Goal: Task Accomplishment & Management: Use online tool/utility

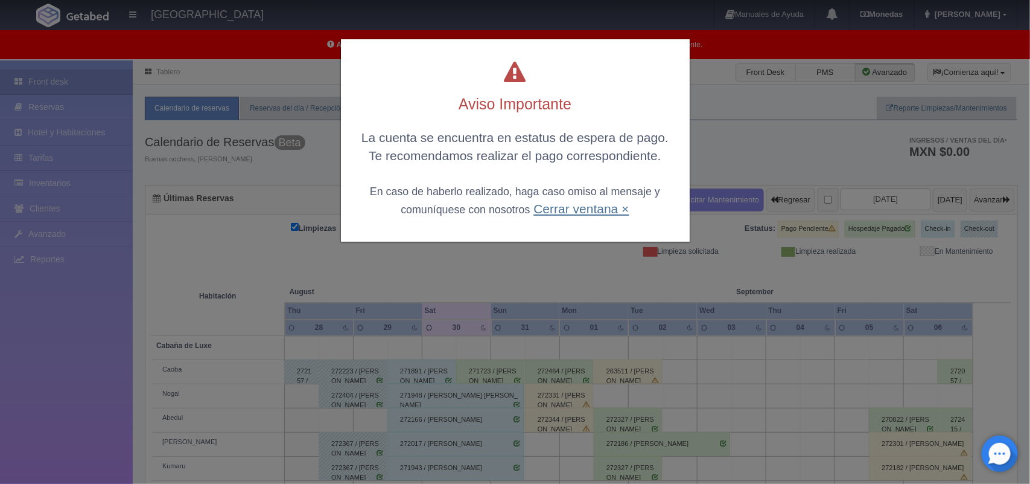
click at [587, 207] on link "Cerrar ventana ×" at bounding box center [581, 209] width 95 height 14
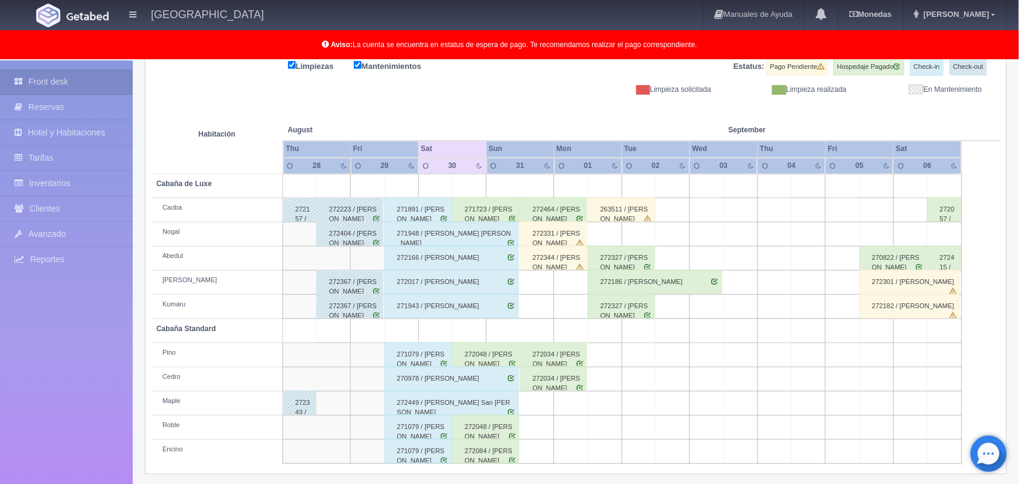
scroll to position [168, 0]
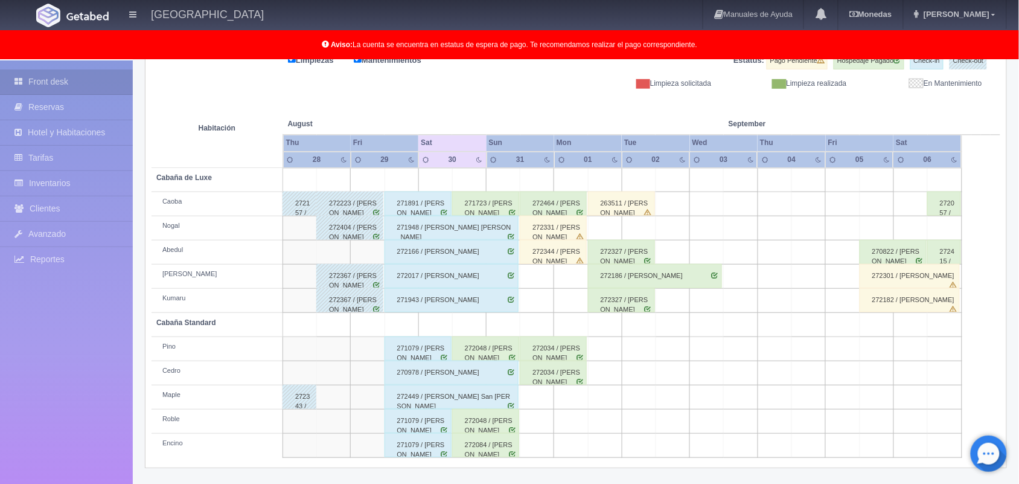
click at [420, 212] on div "271891 / [PERSON_NAME]" at bounding box center [418, 203] width 67 height 24
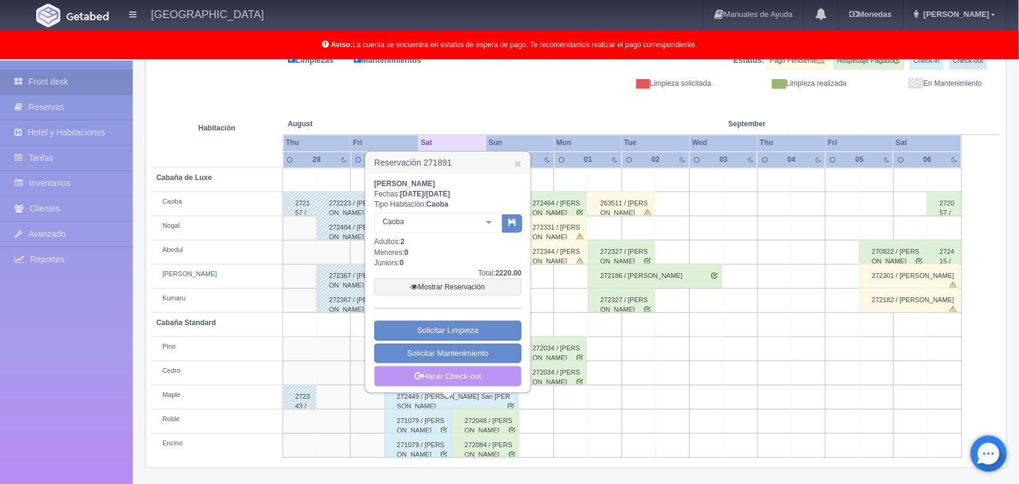
click at [450, 380] on link "Hacer Check-out" at bounding box center [447, 376] width 147 height 21
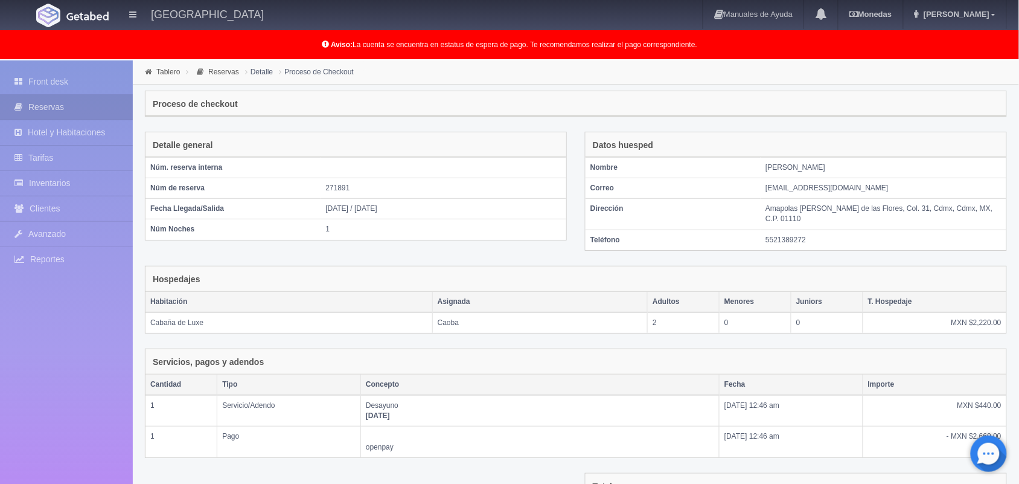
scroll to position [164, 0]
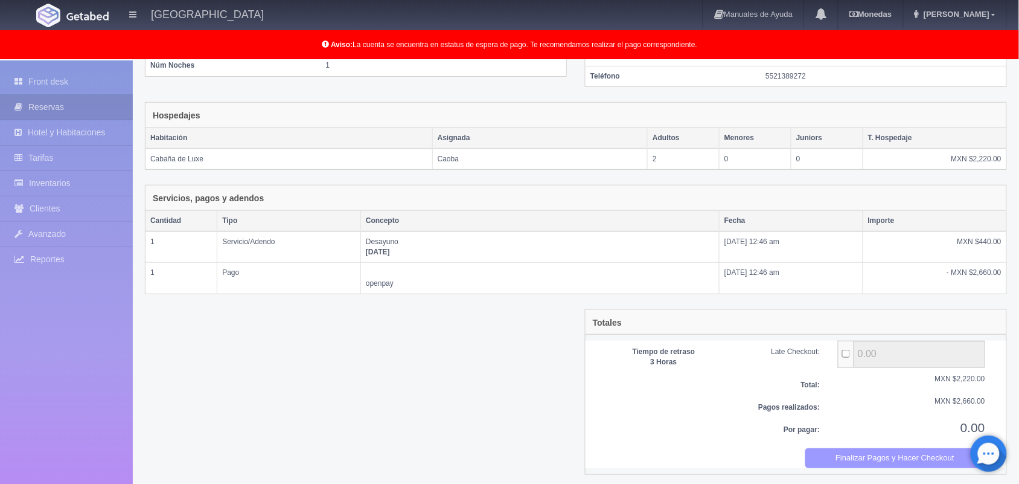
click at [883, 453] on button "Finalizar Pagos y Hacer Checkout" at bounding box center [895, 458] width 180 height 20
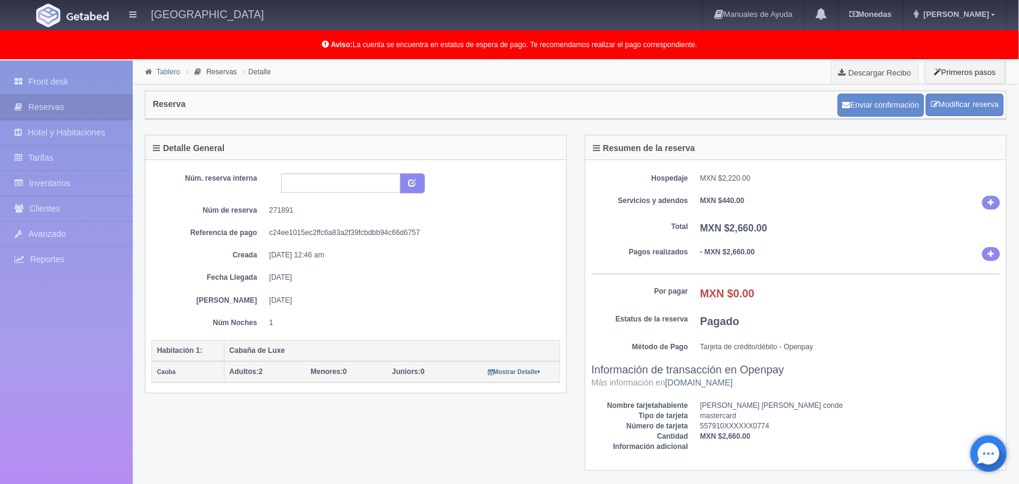
click at [164, 73] on link "Tablero" at bounding box center [168, 72] width 24 height 8
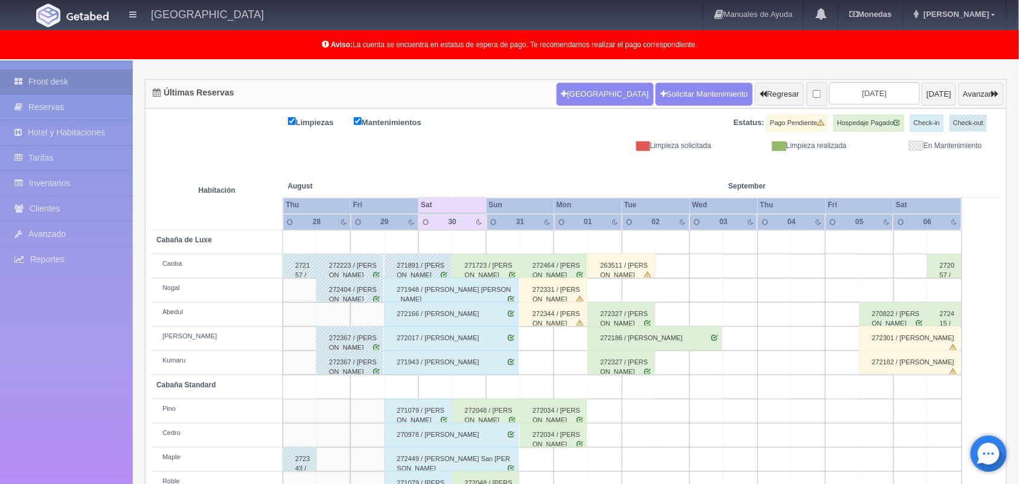
scroll to position [168, 0]
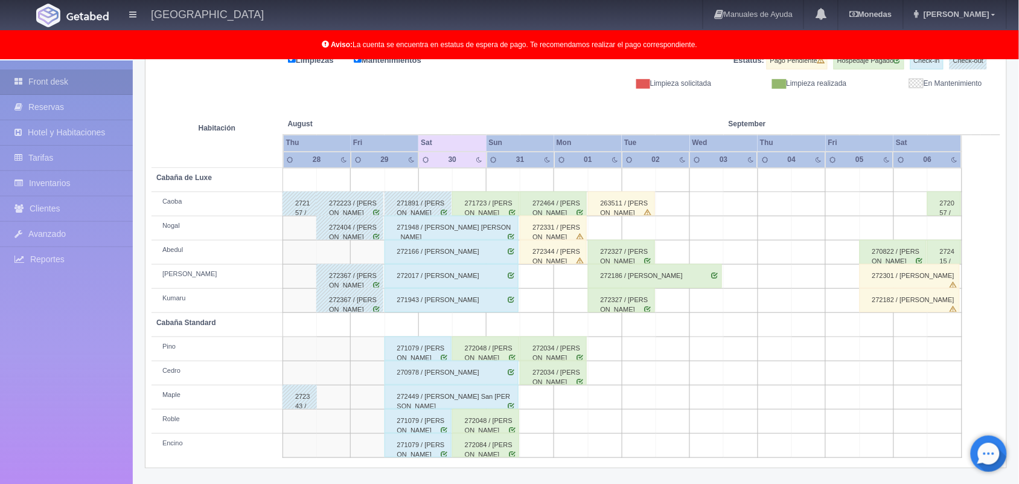
click at [427, 351] on div "271079 / [PERSON_NAME]" at bounding box center [418, 348] width 67 height 24
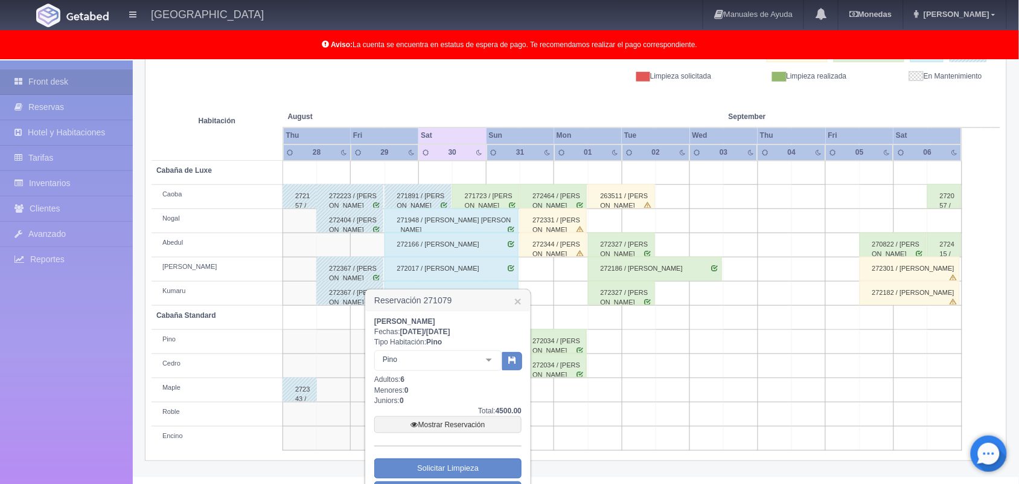
scroll to position [229, 0]
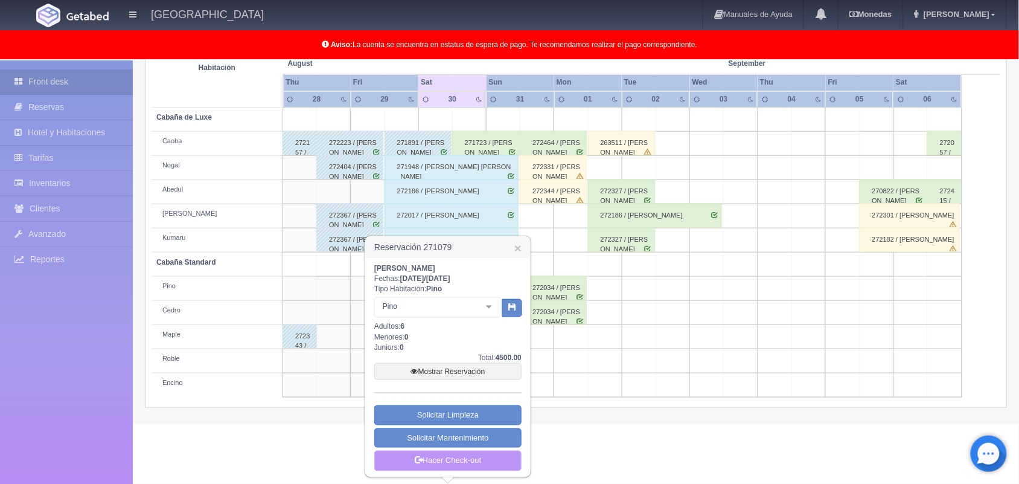
click at [458, 459] on link "Hacer Check-out" at bounding box center [447, 460] width 147 height 21
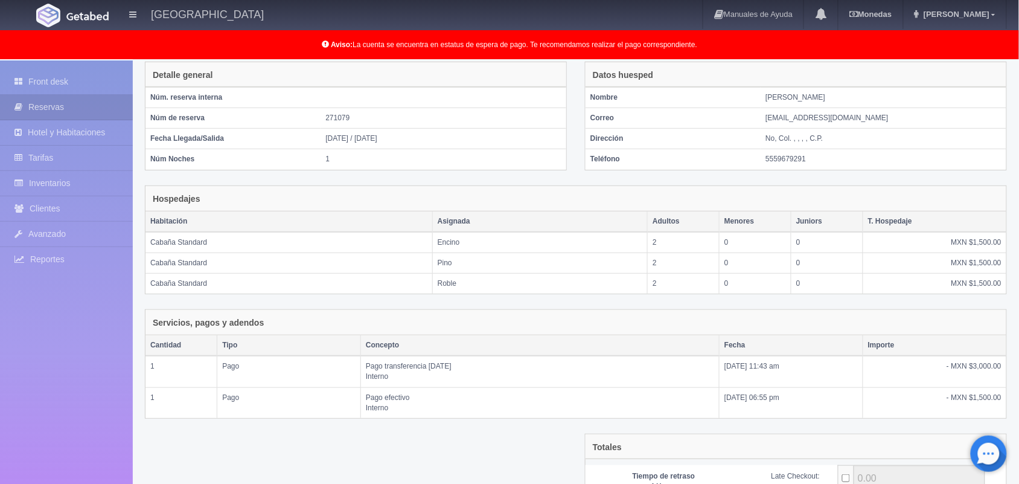
scroll to position [204, 0]
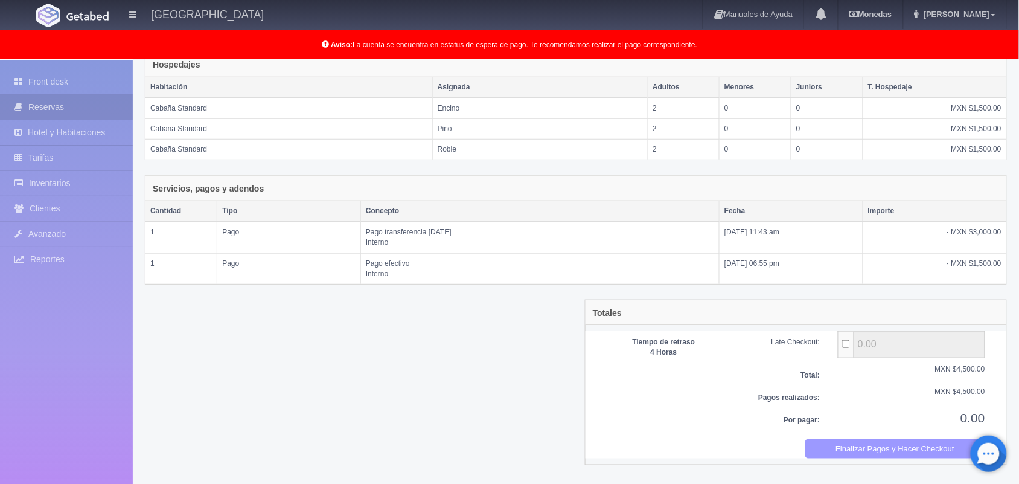
click at [854, 453] on button "Finalizar Pagos y Hacer Checkout" at bounding box center [895, 449] width 180 height 20
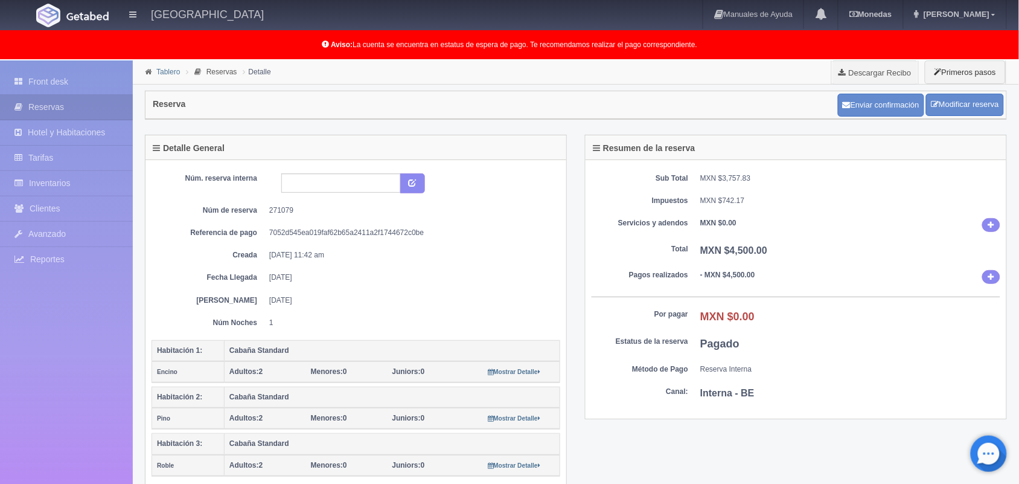
click at [170, 70] on link "Tablero" at bounding box center [168, 72] width 24 height 8
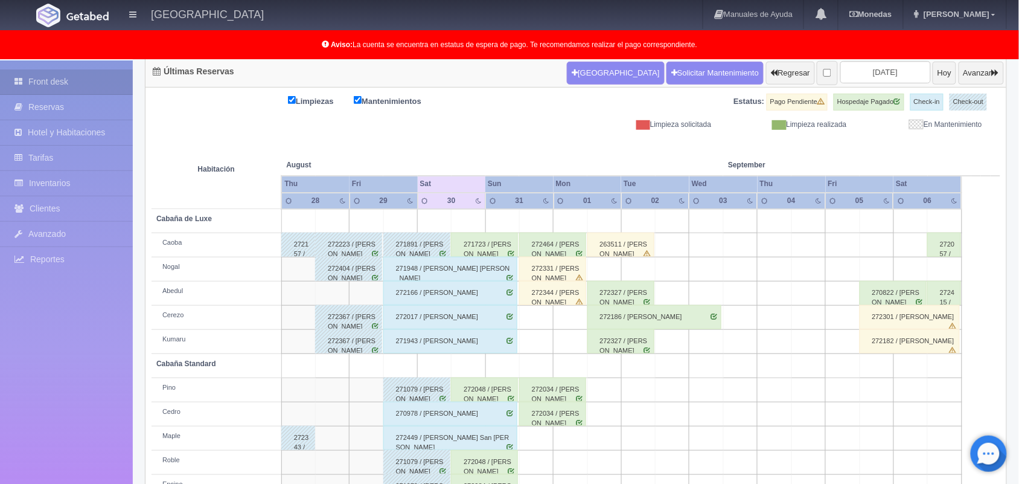
scroll to position [168, 0]
